Goal: Task Accomplishment & Management: Use online tool/utility

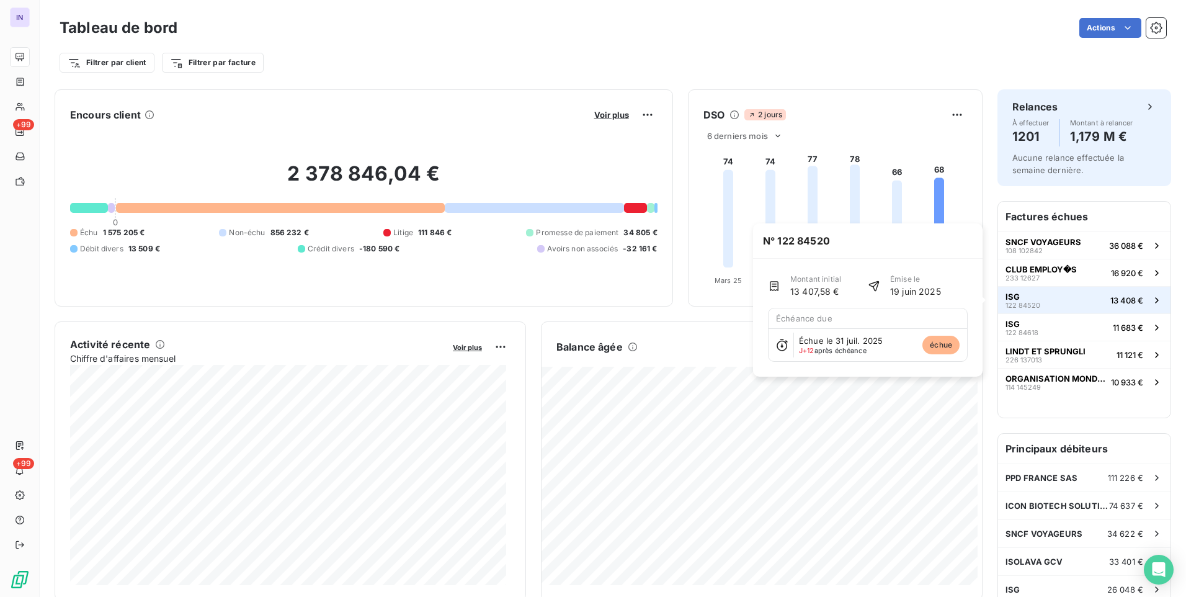
click at [1034, 304] on button "ISG 122 84520 13 408 €" at bounding box center [1084, 299] width 172 height 27
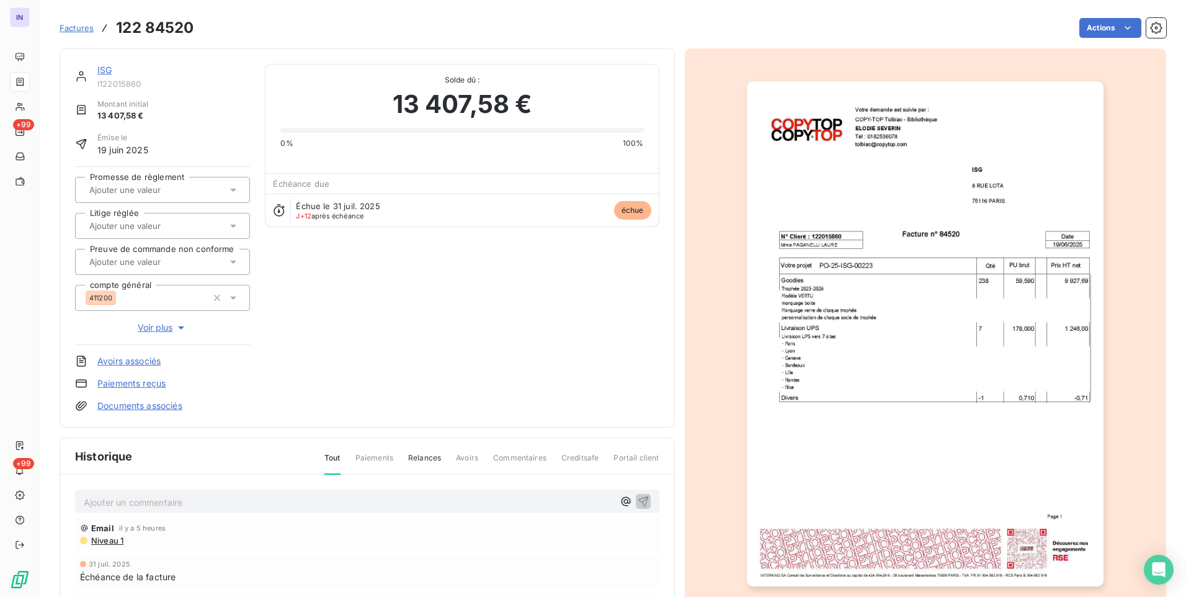
click at [106, 72] on link "ISG" at bounding box center [104, 70] width 14 height 11
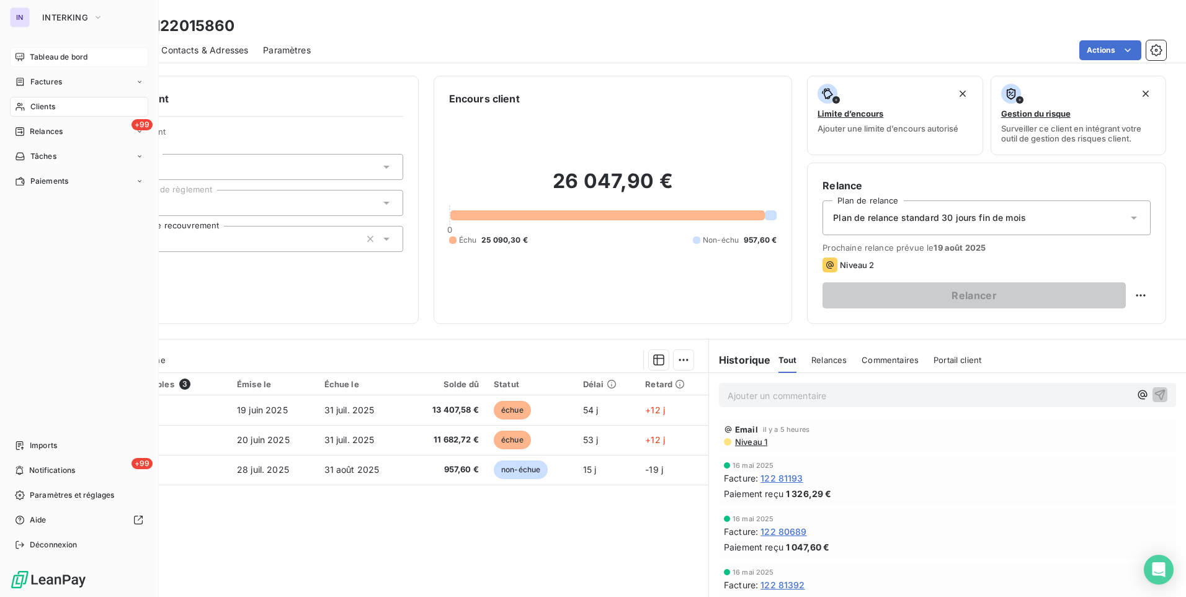
drag, startPoint x: 50, startPoint y: 55, endPoint x: 56, endPoint y: 63, distance: 9.8
click at [50, 55] on span "Tableau de bord" at bounding box center [59, 56] width 58 height 11
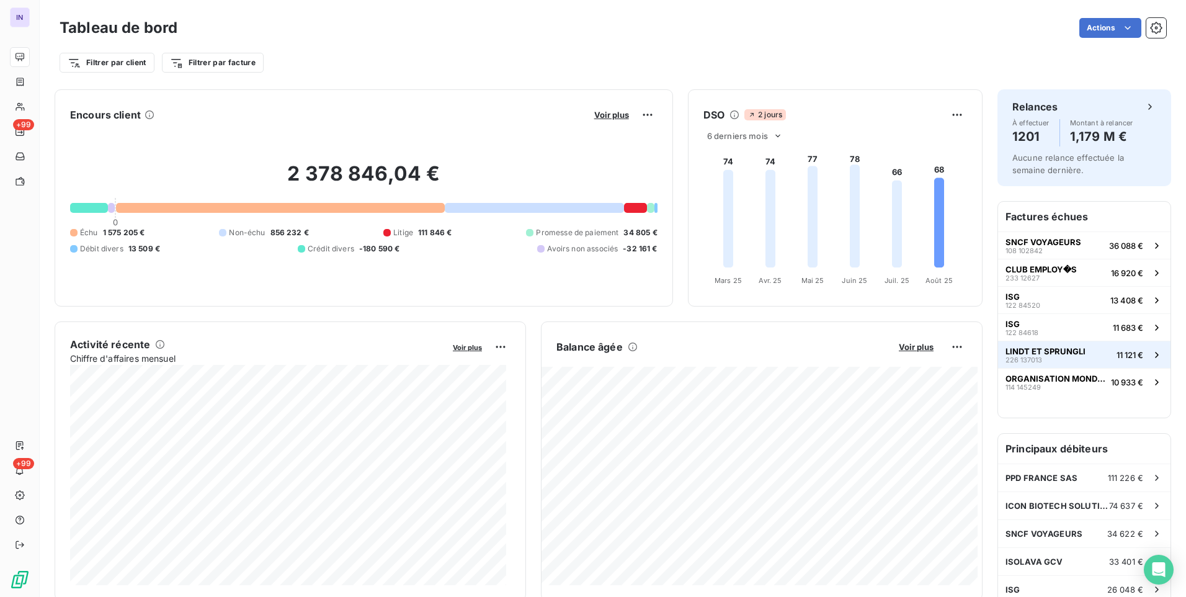
click at [1027, 348] on span "LINDT ET SPRUNGLI" at bounding box center [1045, 351] width 80 height 10
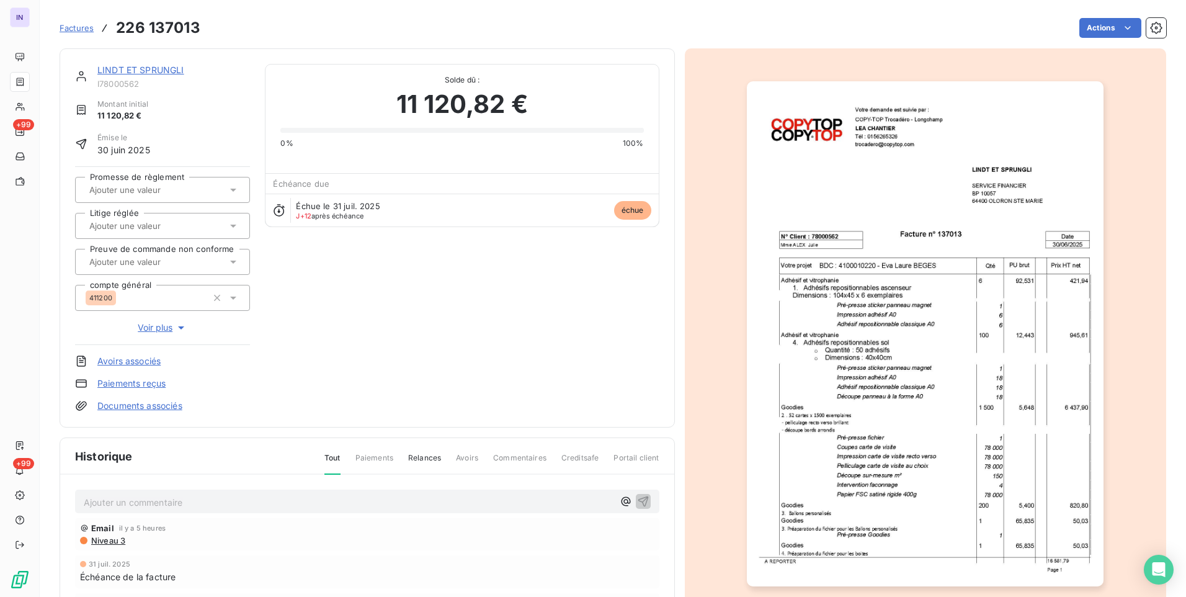
click at [151, 72] on link "LINDT ET SPRUNGLI" at bounding box center [140, 70] width 87 height 11
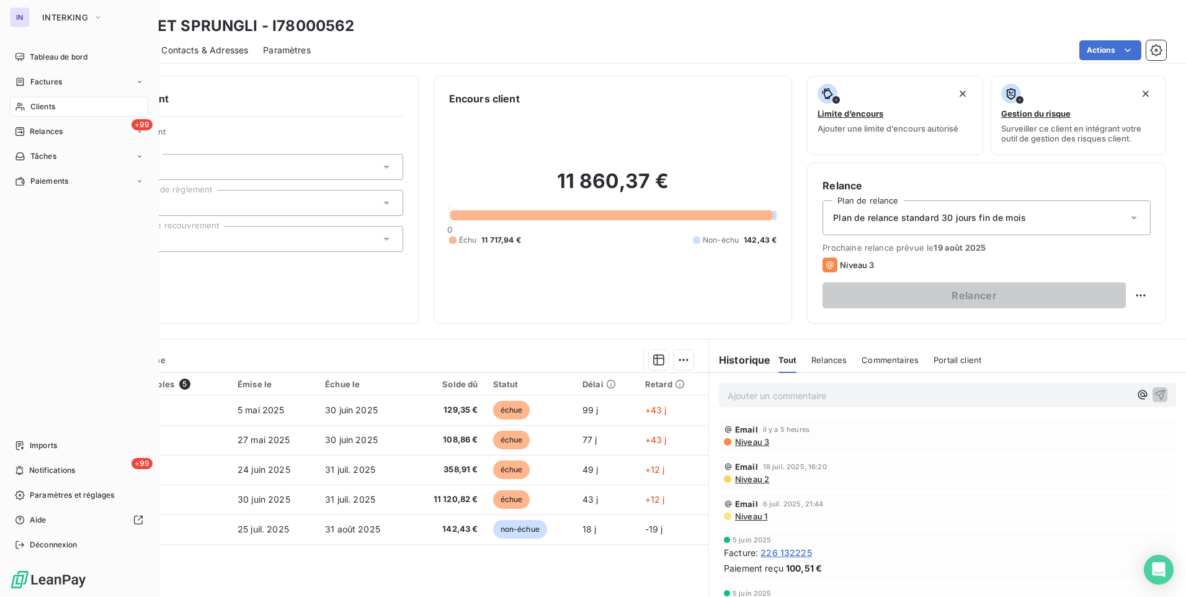
click at [48, 109] on span "Clients" at bounding box center [42, 106] width 25 height 11
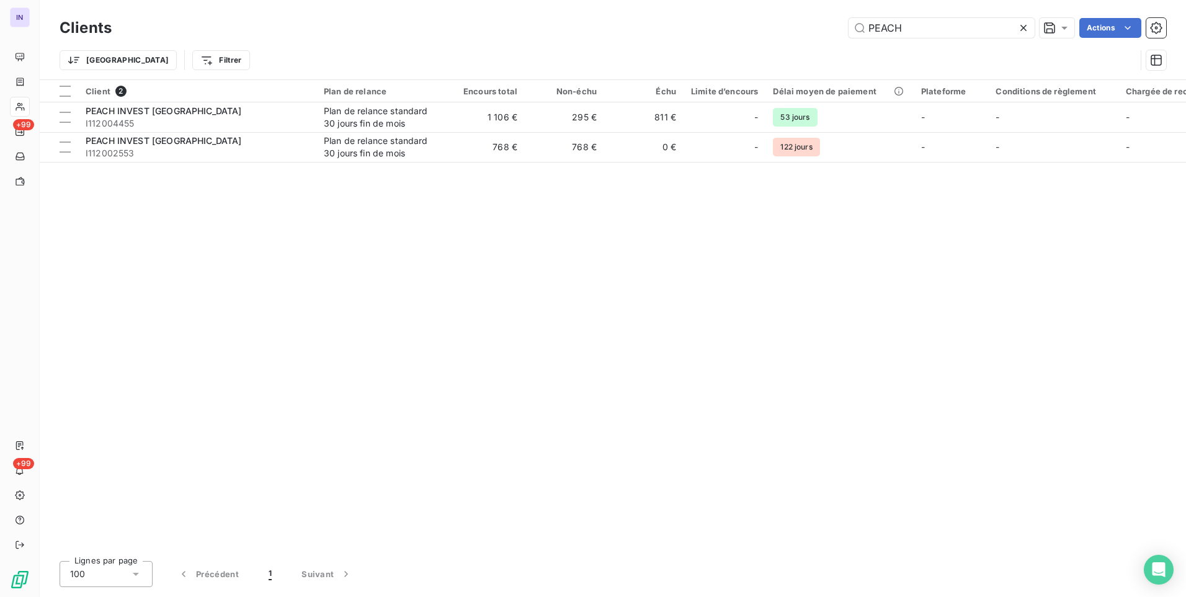
drag, startPoint x: 930, startPoint y: 29, endPoint x: 643, endPoint y: 38, distance: 287.3
click at [643, 38] on div "Clients PEACH Actions" at bounding box center [613, 28] width 1107 height 26
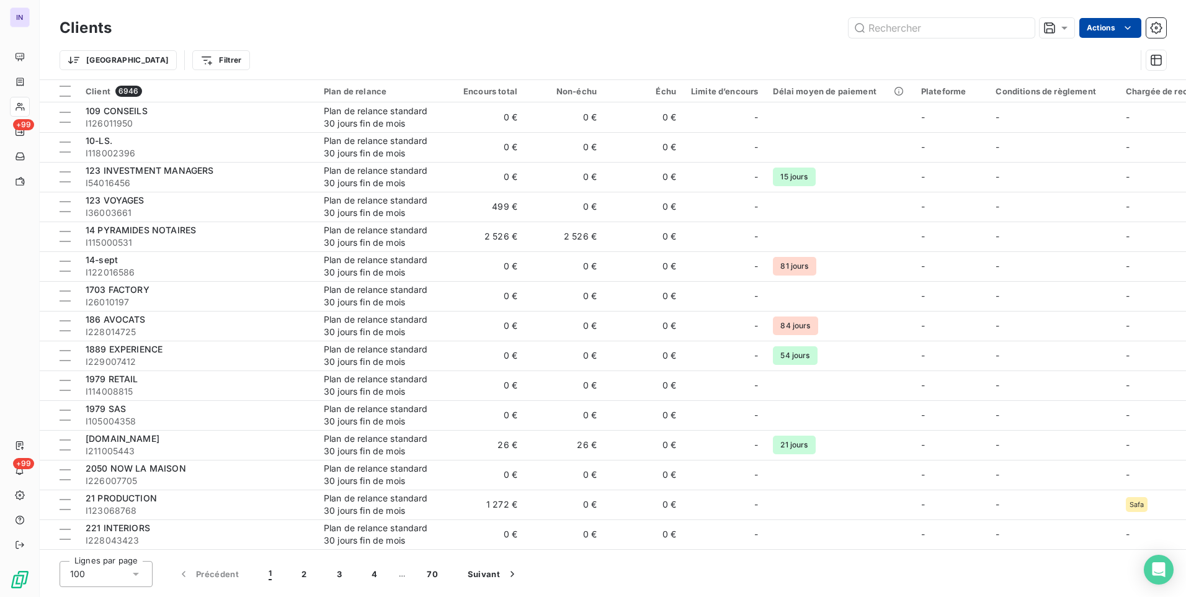
click at [1105, 33] on html "IN +99 +99 Clients Actions Trier Filtrer Client 6946 Plan de relance Encours to…" at bounding box center [593, 298] width 1186 height 597
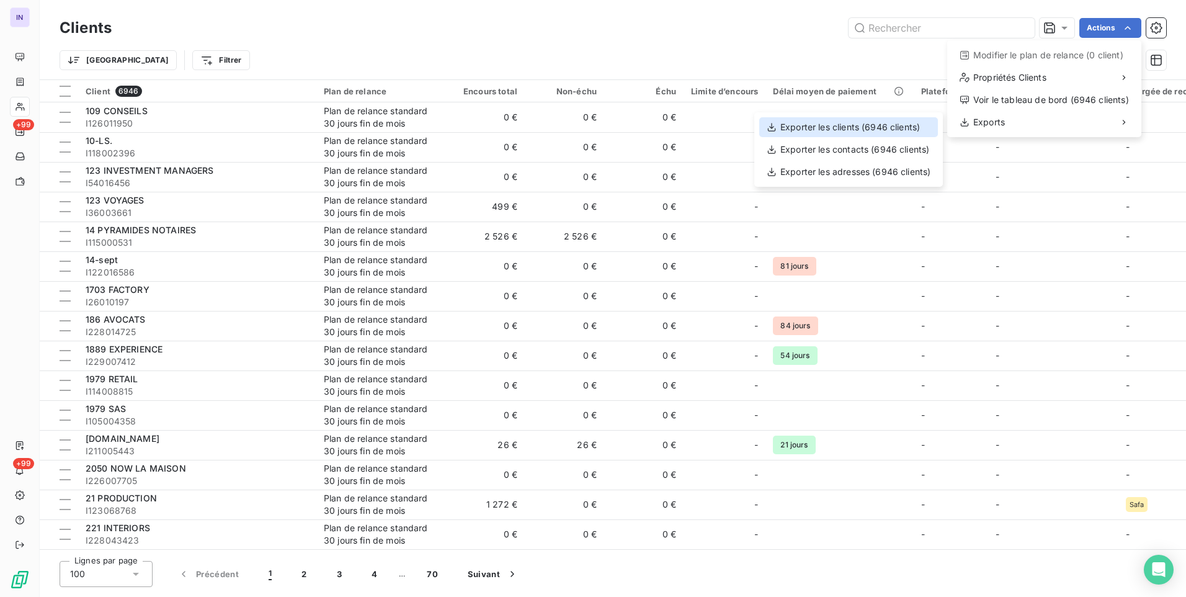
click at [868, 124] on div "Exporter les clients (6946 clients)" at bounding box center [848, 127] width 179 height 20
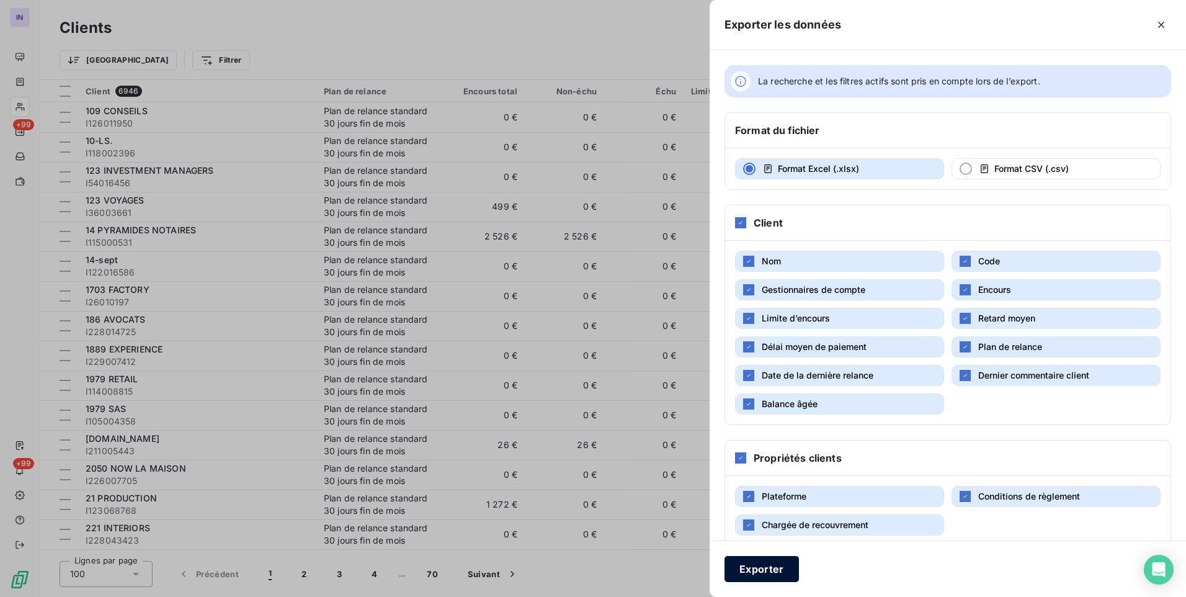
click at [767, 563] on button "Exporter" at bounding box center [762, 569] width 74 height 26
click at [1161, 25] on icon "button" at bounding box center [1161, 25] width 6 height 6
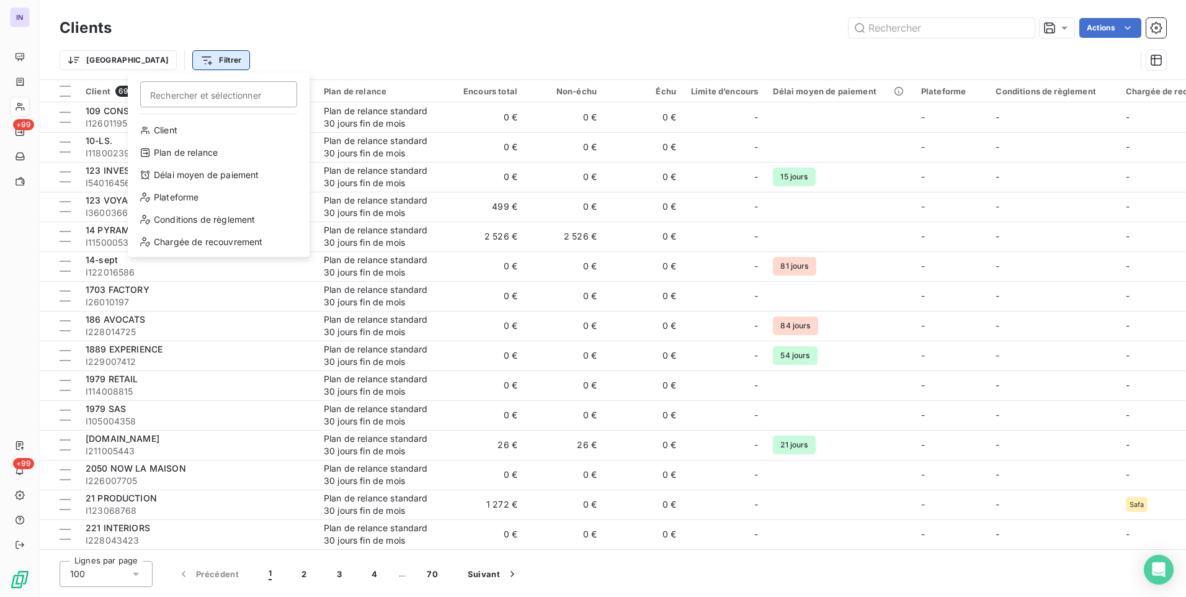
click at [146, 63] on html "IN +99 +99 Clients Actions Trier Filtrer Rechercher et sélectionner Client Plan…" at bounding box center [593, 298] width 1186 height 597
click at [198, 246] on div "Chargée de recouvrement" at bounding box center [219, 242] width 172 height 20
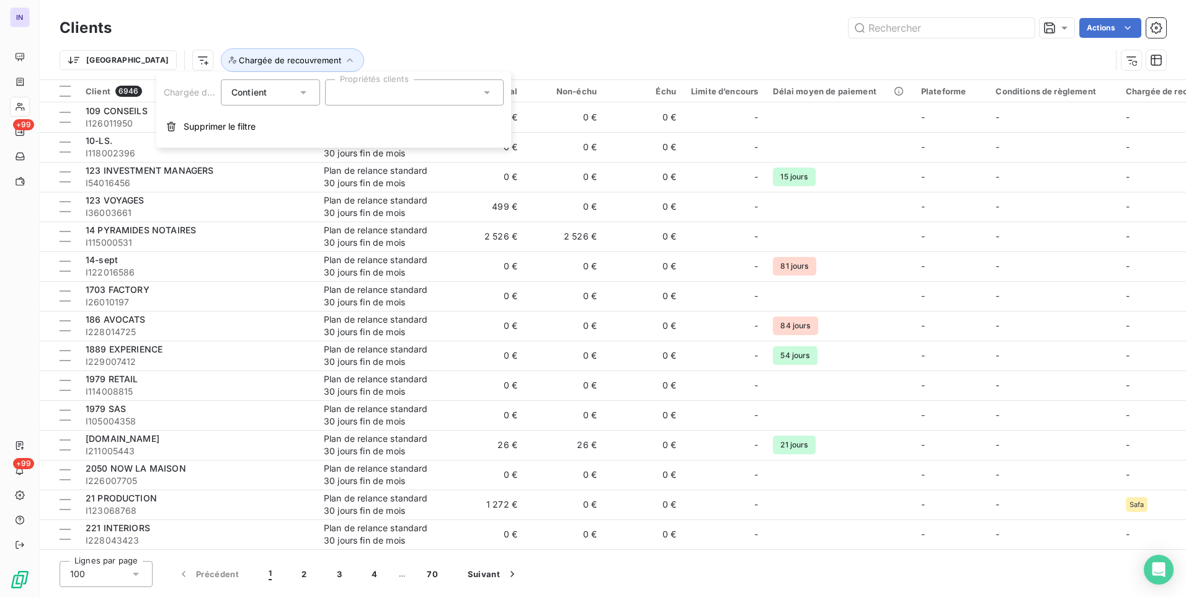
click at [381, 94] on div at bounding box center [414, 92] width 179 height 26
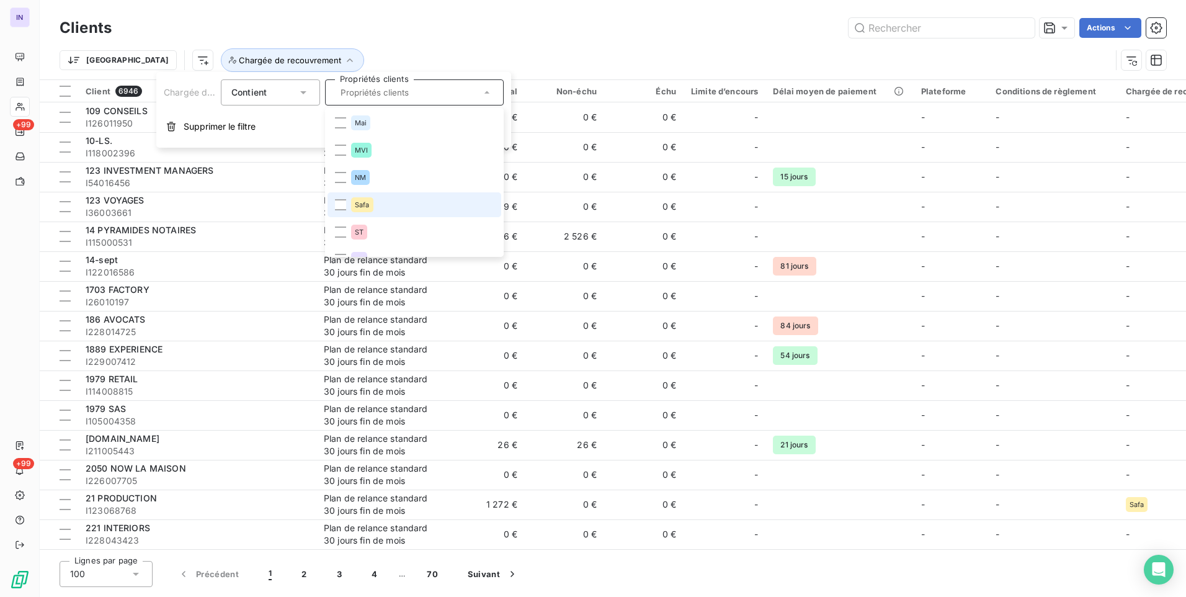
click at [354, 203] on div "Safa" at bounding box center [362, 204] width 22 height 15
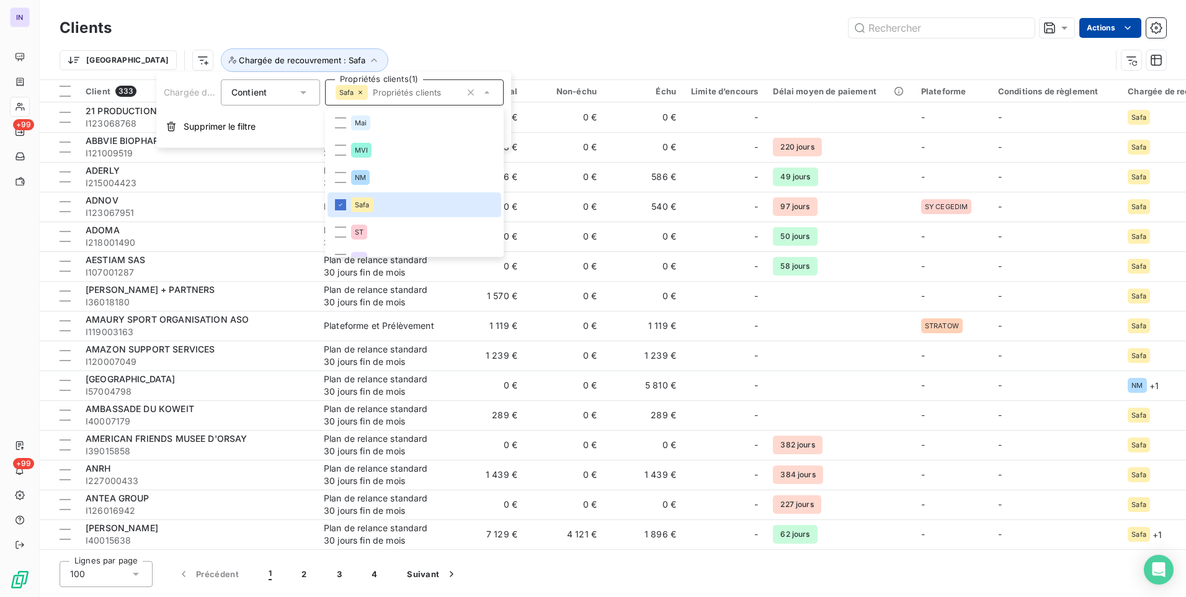
click at [1086, 28] on html "IN +99 +99 Clients Actions Trier Chargée de recouvrement : Safa Client 333 Plan…" at bounding box center [593, 298] width 1186 height 597
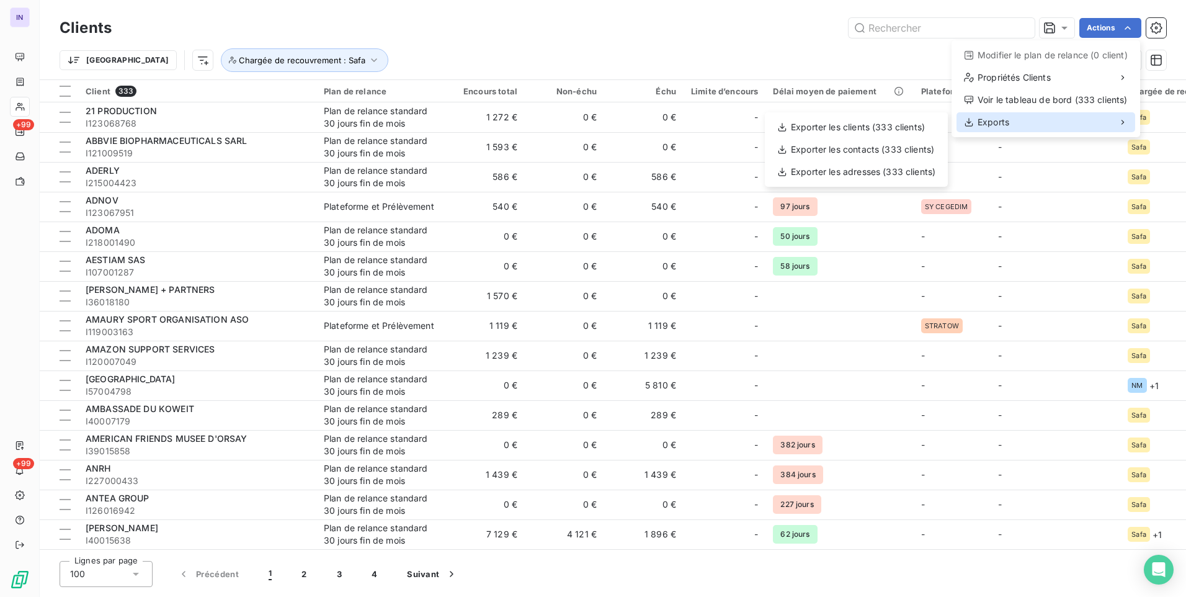
click at [1007, 125] on span "Exports" at bounding box center [994, 122] width 32 height 12
click at [870, 128] on div "Exporter les clients (333 clients)" at bounding box center [856, 127] width 173 height 20
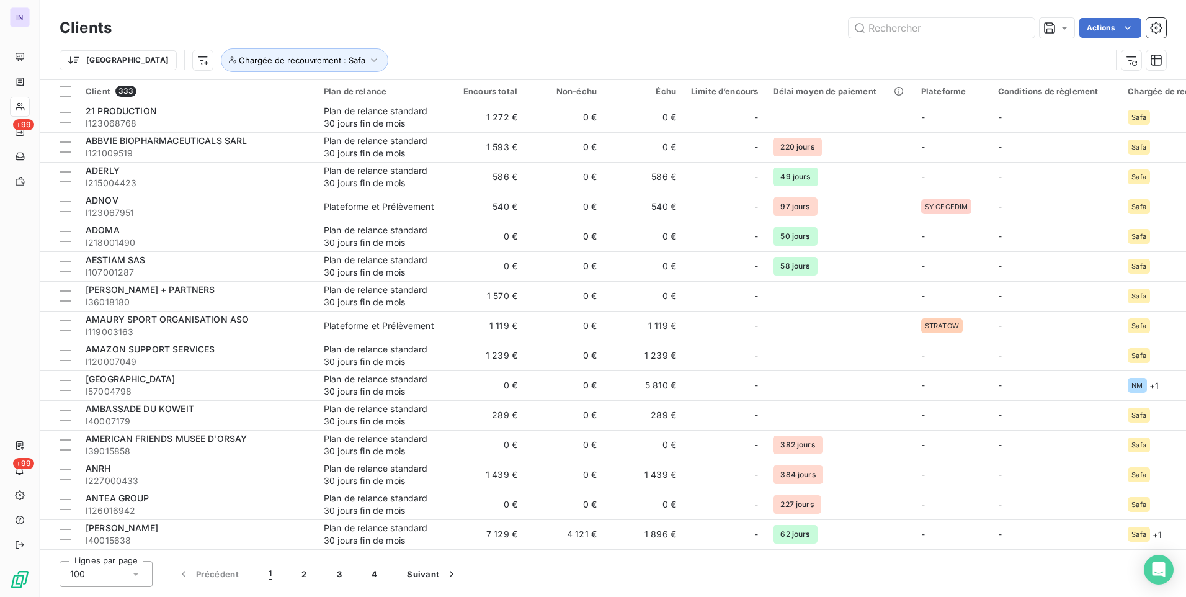
click at [1105, 32] on html "IN +99 +99 Clients Actions Trier Chargée de recouvrement : Safa Client 333 Plan…" at bounding box center [593, 298] width 1186 height 597
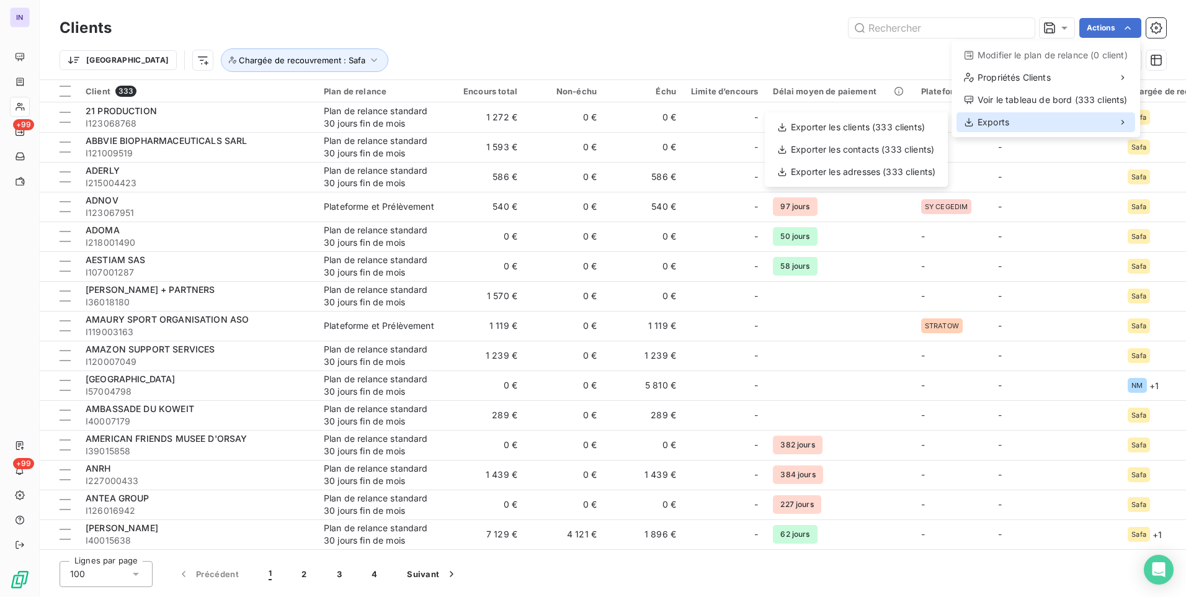
click at [1005, 119] on span "Exports" at bounding box center [994, 122] width 32 height 12
click at [815, 128] on div "Exporter les clients (333 clients)" at bounding box center [856, 127] width 173 height 20
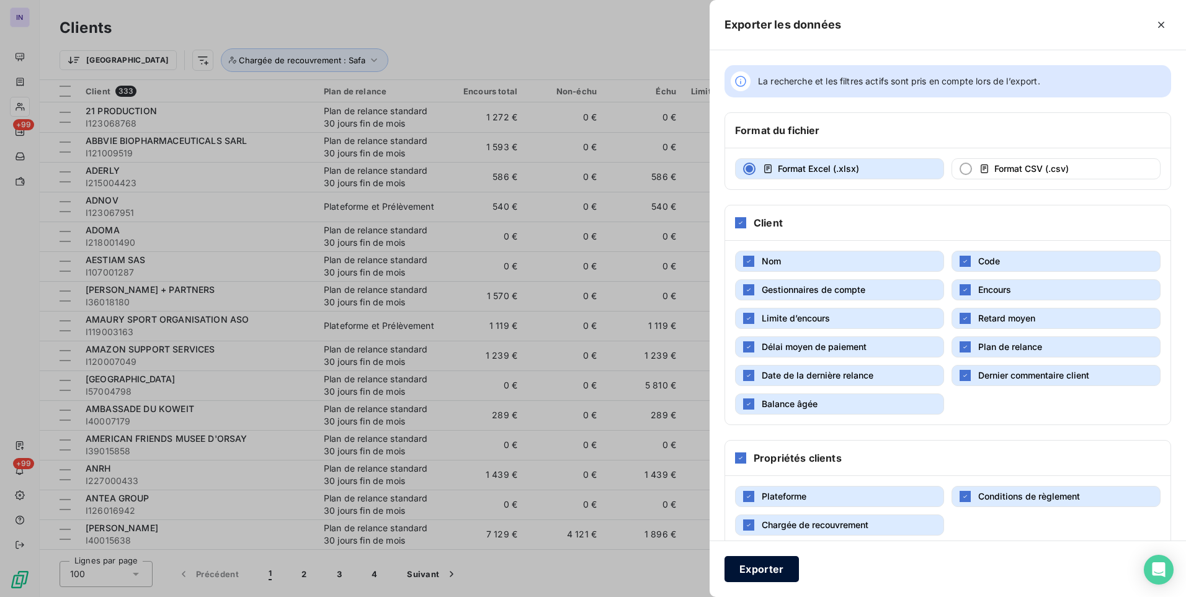
click at [770, 573] on button "Exporter" at bounding box center [762, 569] width 74 height 26
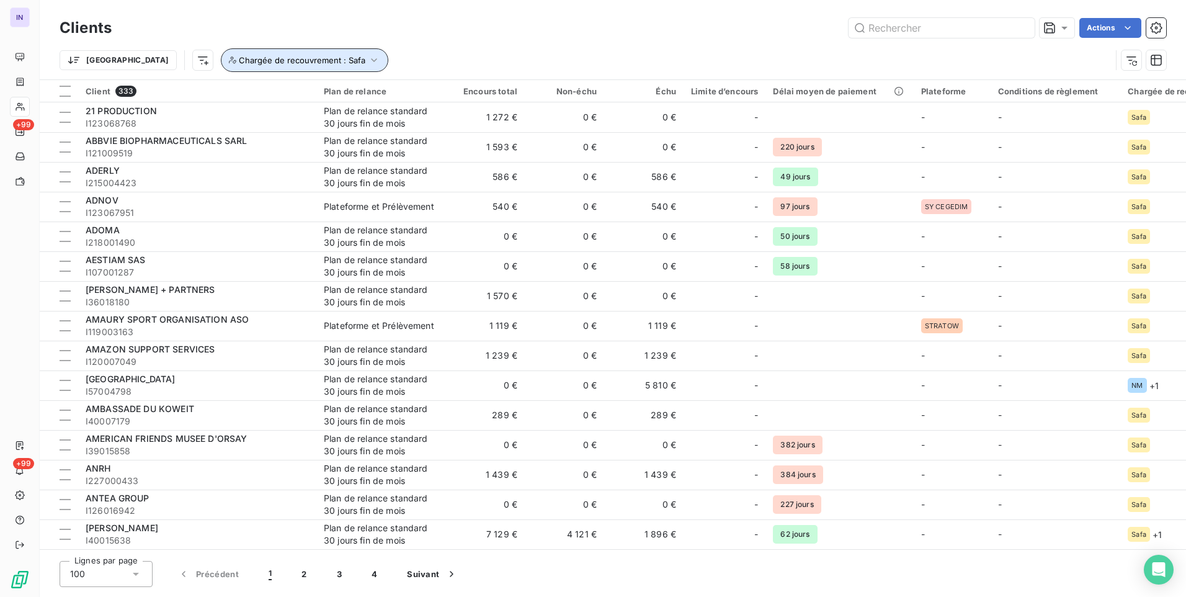
drag, startPoint x: 232, startPoint y: 57, endPoint x: 226, endPoint y: 67, distance: 11.4
click at [239, 57] on span "Chargée de recouvrement : Safa" at bounding box center [302, 60] width 127 height 10
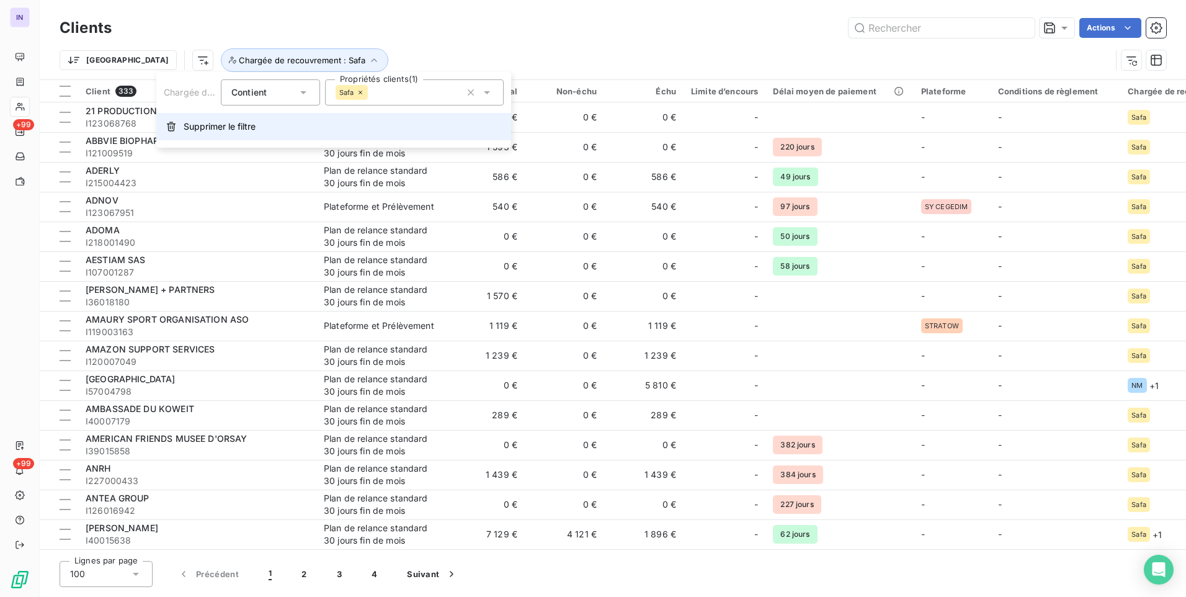
click at [202, 130] on span "Supprimer le filtre" at bounding box center [220, 126] width 72 height 12
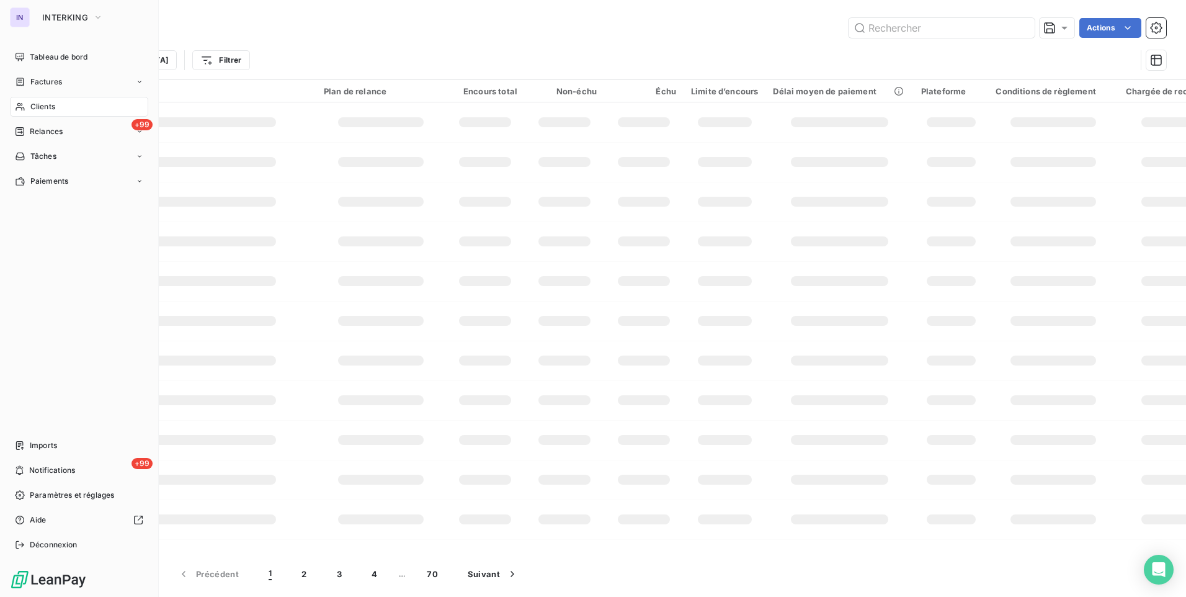
drag, startPoint x: 64, startPoint y: 56, endPoint x: 154, endPoint y: 71, distance: 91.1
click at [64, 56] on span "Tableau de bord" at bounding box center [59, 56] width 58 height 11
